Goal: Task Accomplishment & Management: Manage account settings

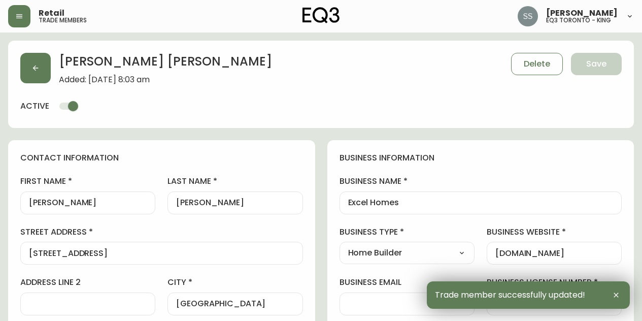
select select "AB"
select select "CA"
select select "CA_EN"
select select "Other"
select select "Home Builder"
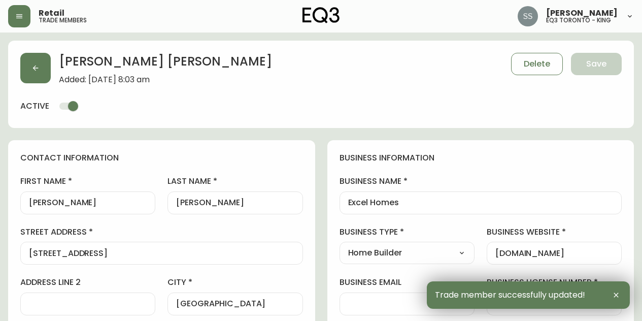
select select "cjw10z96m00006gs08l3o91tv"
select select "false"
click at [50, 71] on button "button" at bounding box center [35, 68] width 30 height 30
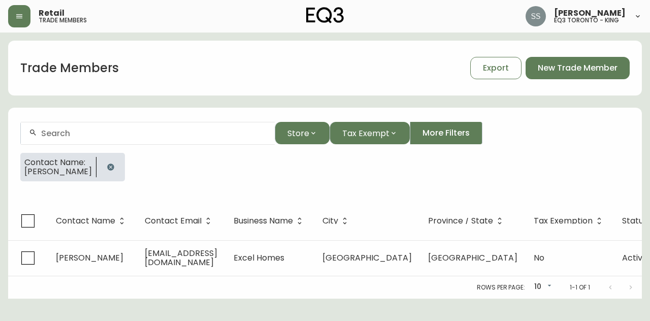
click at [121, 172] on button "button" at bounding box center [110, 167] width 20 height 20
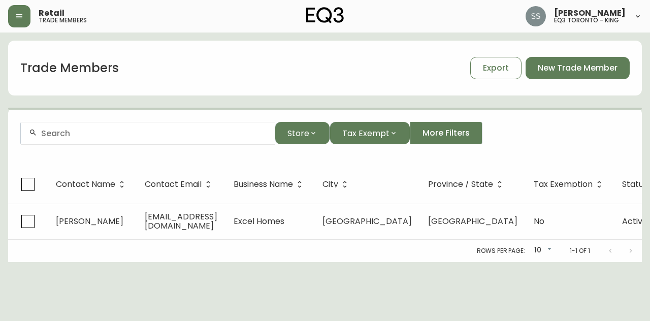
click at [126, 144] on div at bounding box center [148, 133] width 254 height 23
paste input "[EMAIL_ADDRESS][DOMAIN_NAME]"
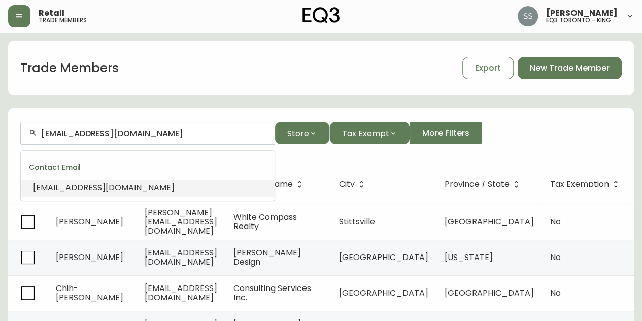
click at [136, 190] on span "[EMAIL_ADDRESS][DOMAIN_NAME]" at bounding box center [104, 188] width 142 height 12
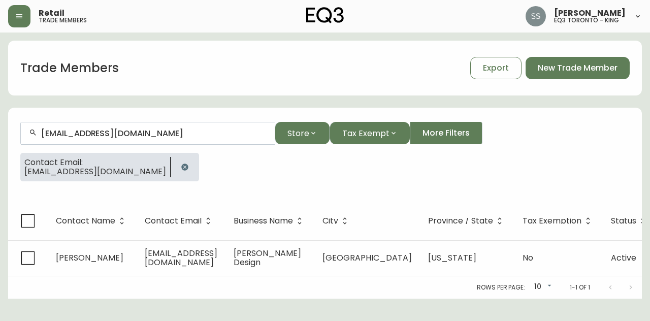
type input "[EMAIL_ADDRESS][DOMAIN_NAME]"
click at [175, 167] on button "button" at bounding box center [185, 167] width 20 height 20
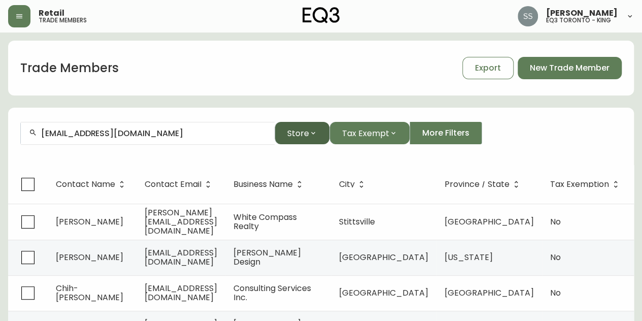
click at [309, 132] on icon "button" at bounding box center [313, 133] width 8 height 8
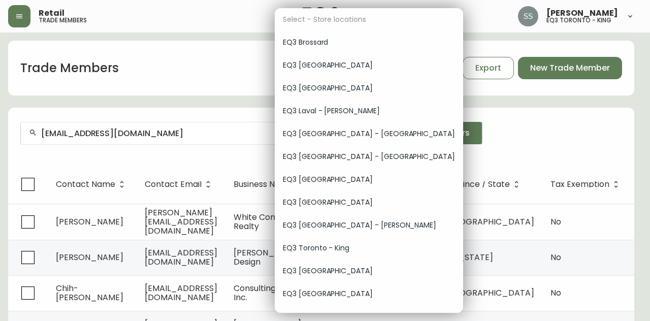
click at [205, 131] on div at bounding box center [325, 160] width 650 height 321
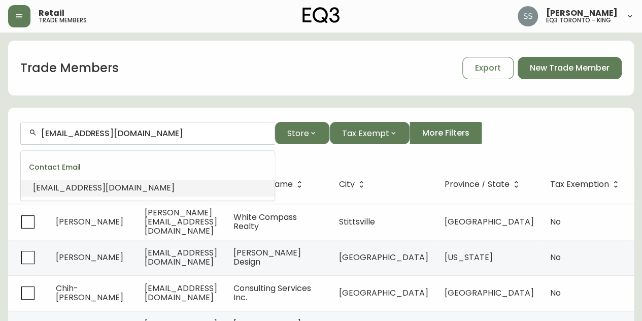
drag, startPoint x: 204, startPoint y: 131, endPoint x: 0, endPoint y: 129, distance: 204.0
click at [0, 129] on main "Trade Members Export New Trade Member [EMAIL_ADDRESS][DOMAIN_NAME] Store Tax Ex…" at bounding box center [321, 308] width 642 height 552
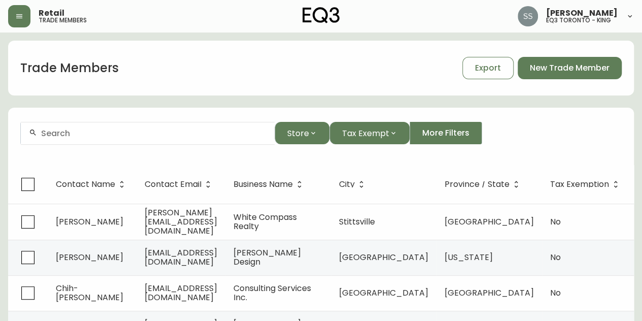
click at [329, 156] on form "Store Tax Exempt More Filters" at bounding box center [321, 137] width 626 height 55
click at [316, 134] on icon "button" at bounding box center [313, 133] width 8 height 8
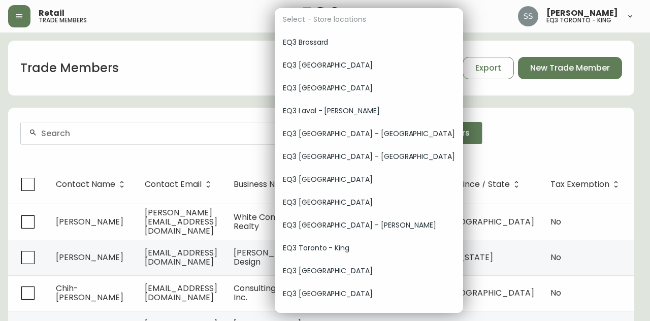
click at [335, 69] on span "EQ3 [GEOGRAPHIC_DATA]" at bounding box center [369, 65] width 172 height 11
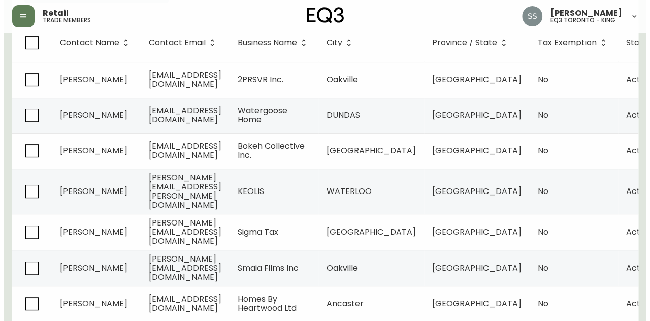
scroll to position [51, 0]
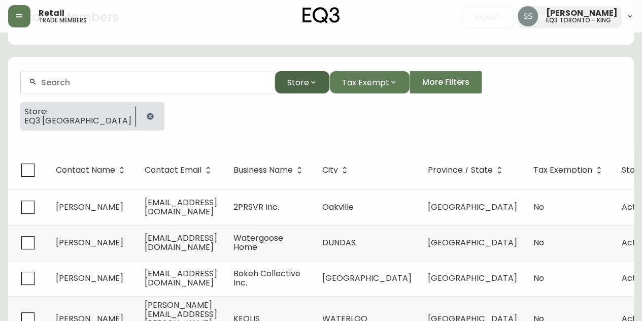
click at [313, 84] on icon "button" at bounding box center [313, 82] width 8 height 8
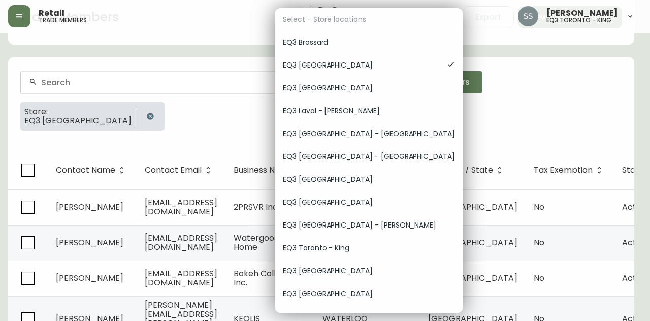
click at [469, 82] on div at bounding box center [325, 160] width 650 height 321
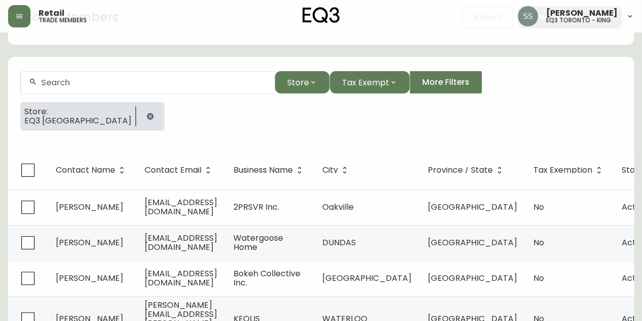
click at [466, 81] on button "More Filters" at bounding box center [446, 82] width 73 height 22
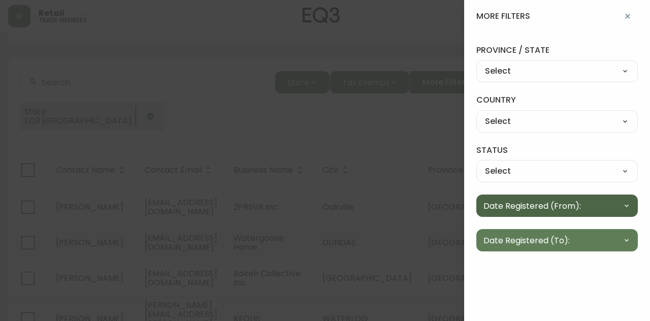
click at [571, 206] on span "Date Registered (From):" at bounding box center [531, 205] width 97 height 13
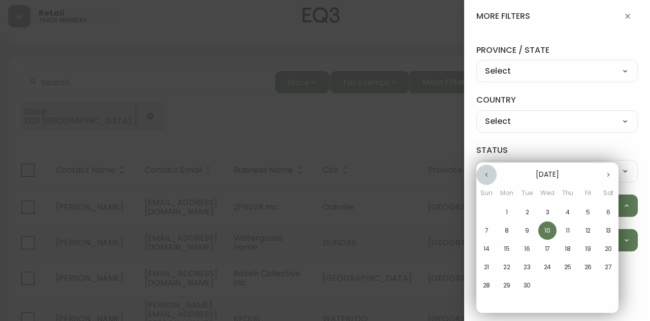
click at [483, 175] on icon "button" at bounding box center [486, 175] width 8 height 8
click at [612, 174] on button "button" at bounding box center [608, 174] width 20 height 20
click at [504, 211] on span "1" at bounding box center [506, 212] width 18 height 9
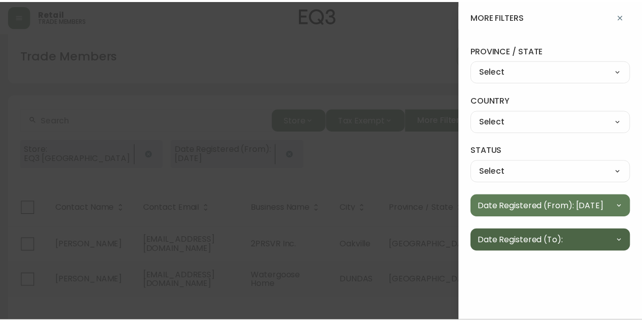
scroll to position [20, 0]
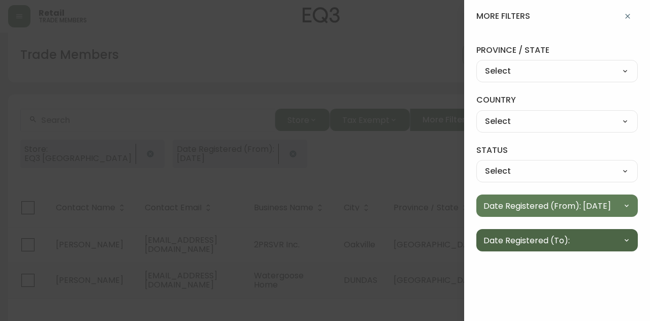
click at [558, 240] on span "Date Registered (To):" at bounding box center [526, 240] width 86 height 13
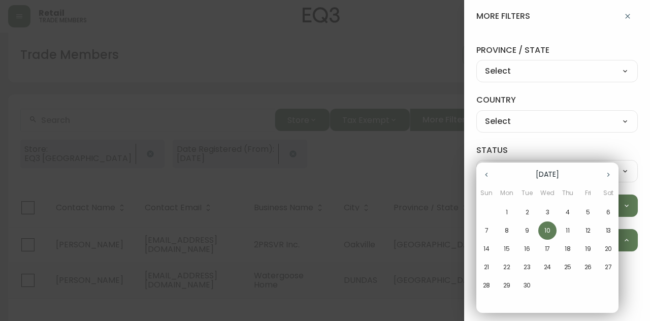
click at [541, 230] on span "10" at bounding box center [547, 230] width 18 height 9
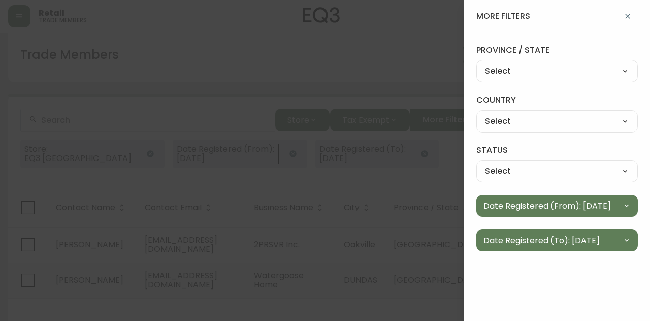
click at [430, 157] on div at bounding box center [325, 160] width 650 height 321
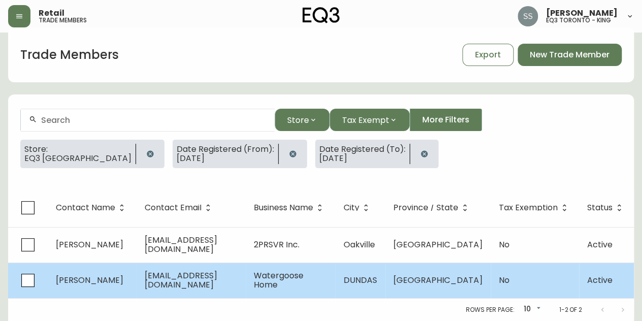
click at [212, 276] on span "[EMAIL_ADDRESS][DOMAIN_NAME]" at bounding box center [181, 279] width 73 height 21
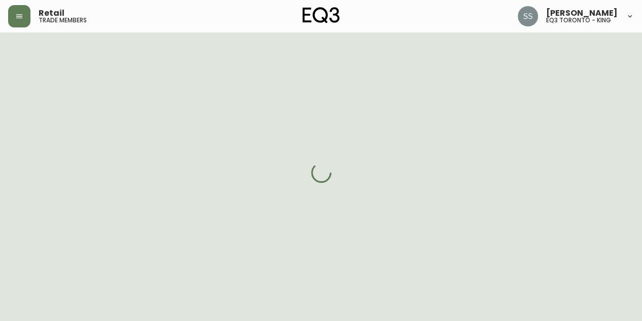
select select "ON"
select select "CA"
select select "CA_EN"
select select "Other"
select select "Interior Designer"
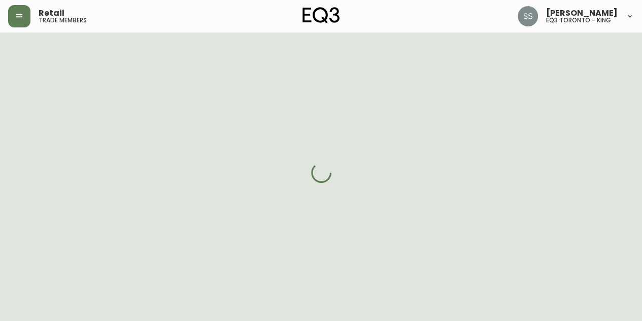
select select "cjw10z96q005b6gs00r6w7pwt"
select select "false"
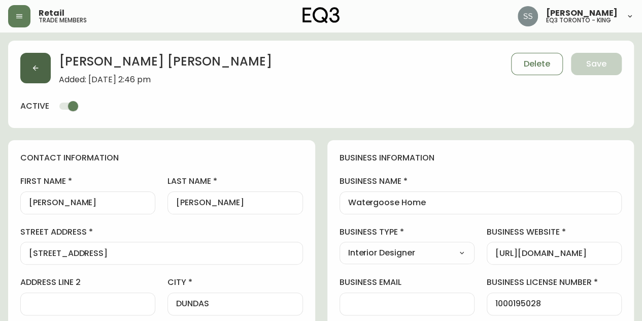
click at [49, 70] on button "button" at bounding box center [35, 68] width 30 height 30
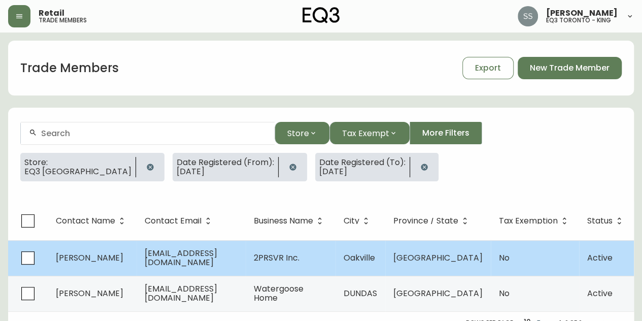
click at [197, 257] on span "[EMAIL_ADDRESS][DOMAIN_NAME]" at bounding box center [181, 257] width 73 height 21
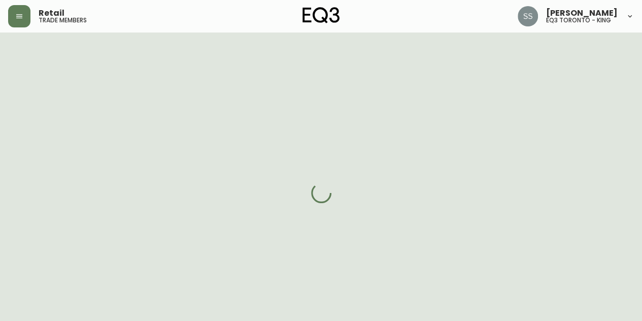
select select "ON"
select select "CA"
select select "CA_EN"
select select "Social Media"
select select "Interior Designer"
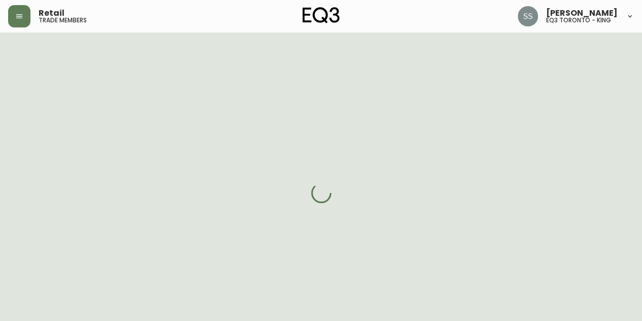
select select "cjw10z96q005b6gs00r6w7pwt"
select select "false"
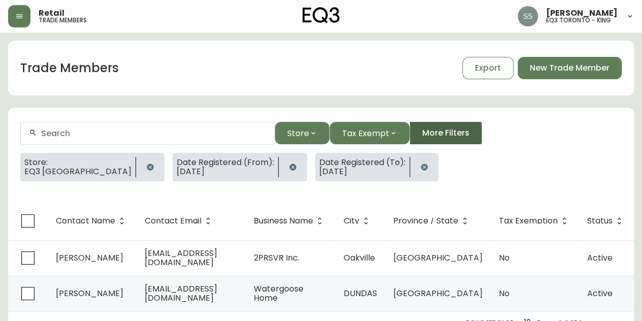
click at [422, 137] on span "More Filters" at bounding box center [445, 132] width 47 height 11
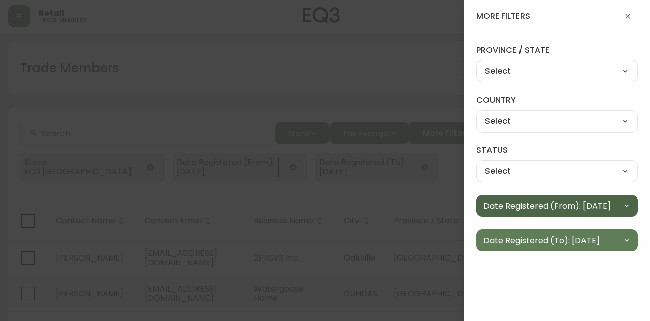
click at [629, 204] on icon "button" at bounding box center [626, 205] width 8 height 8
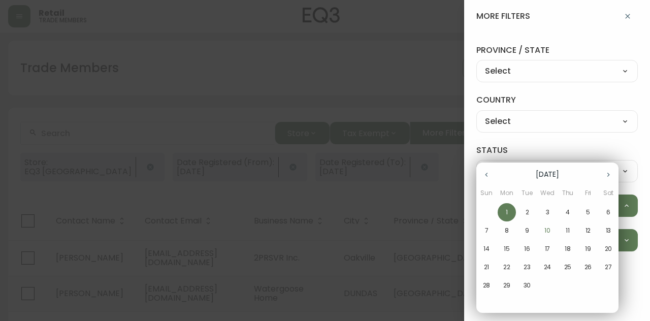
click at [489, 175] on icon "button" at bounding box center [486, 175] width 8 height 8
click at [589, 209] on span "1" at bounding box center [588, 212] width 18 height 9
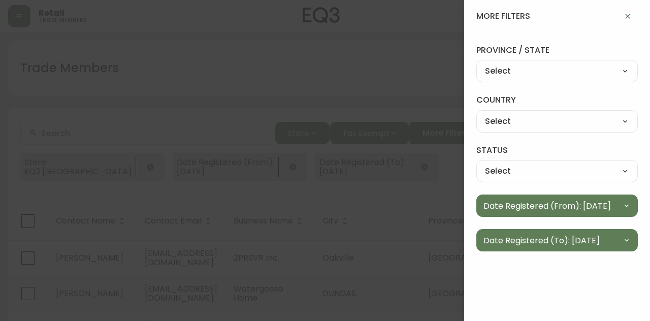
click at [332, 74] on div at bounding box center [325, 160] width 650 height 321
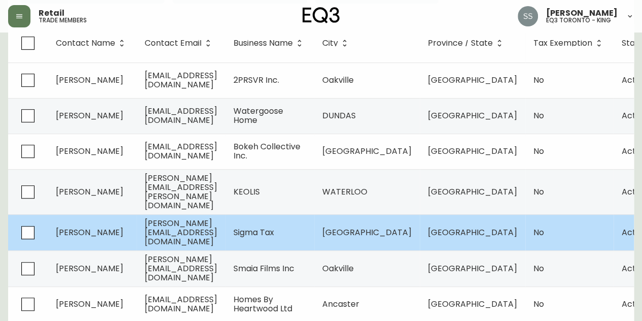
scroll to position [198, 0]
